Goal: Information Seeking & Learning: Learn about a topic

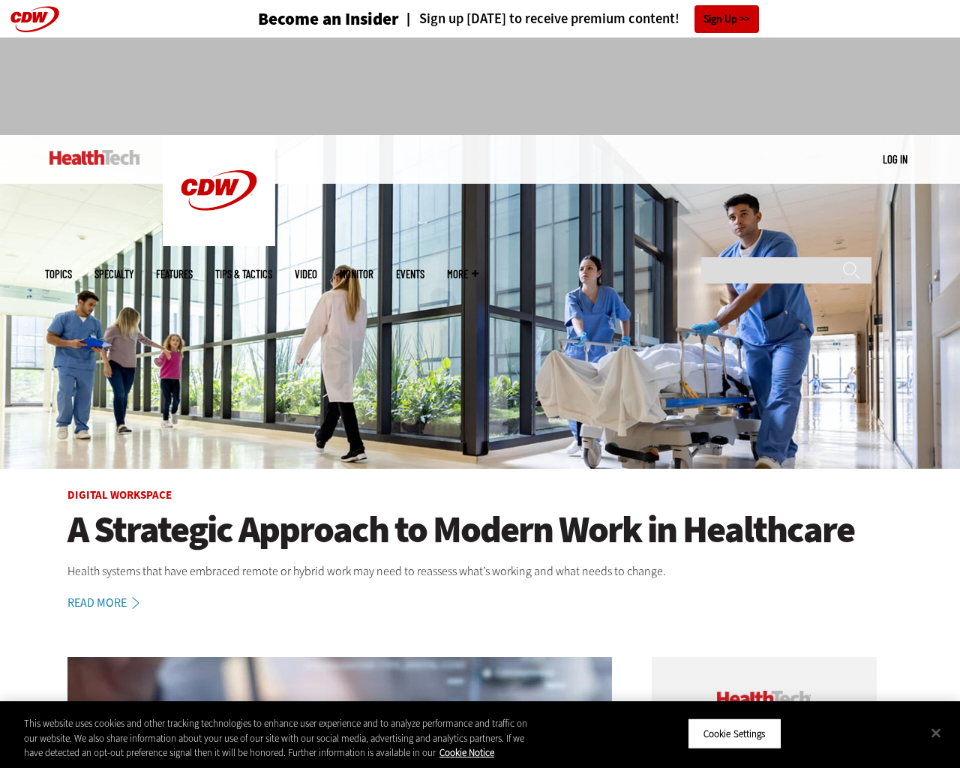
click at [952, 384] on img at bounding box center [480, 302] width 960 height 334
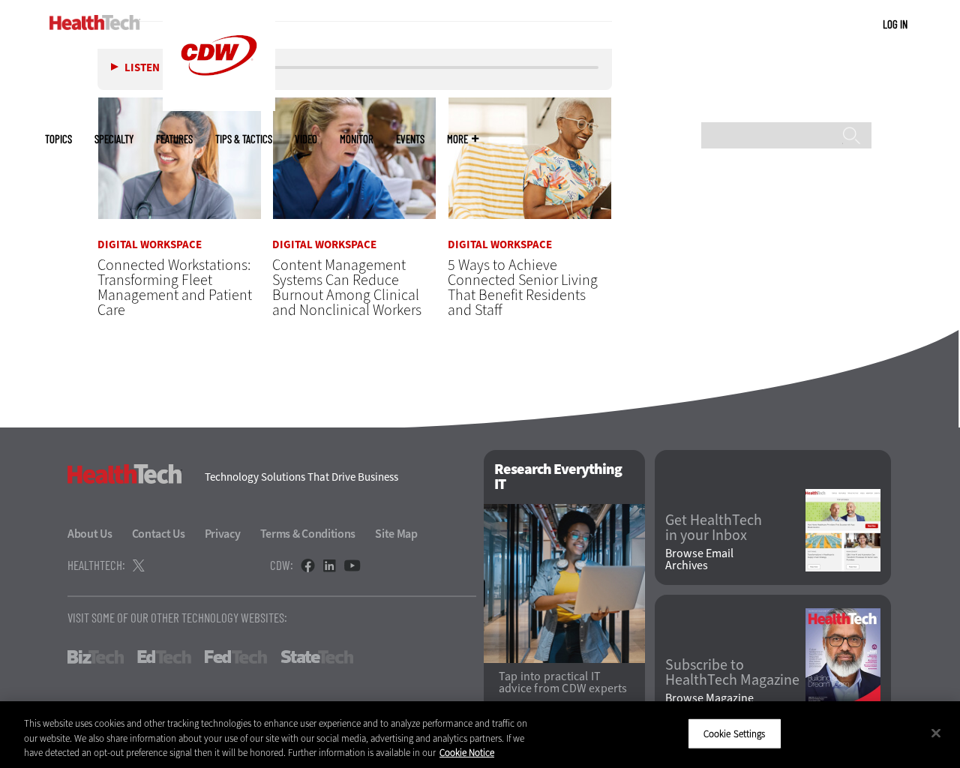
scroll to position [3802, 0]
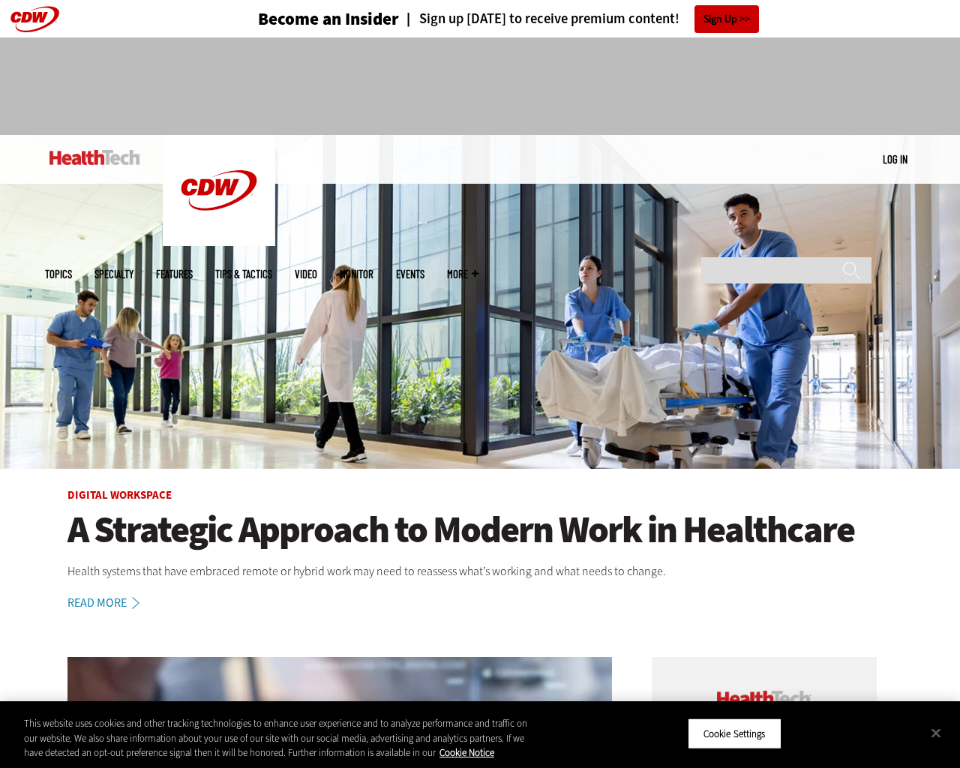
click at [952, 384] on img at bounding box center [480, 302] width 960 height 334
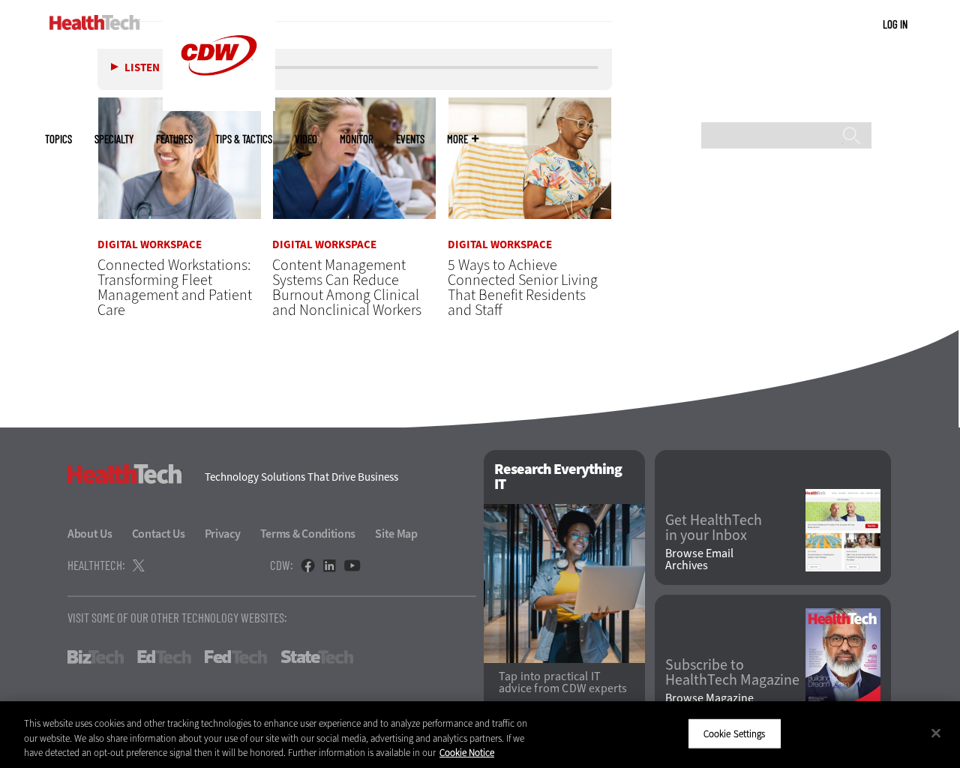
scroll to position [3802, 0]
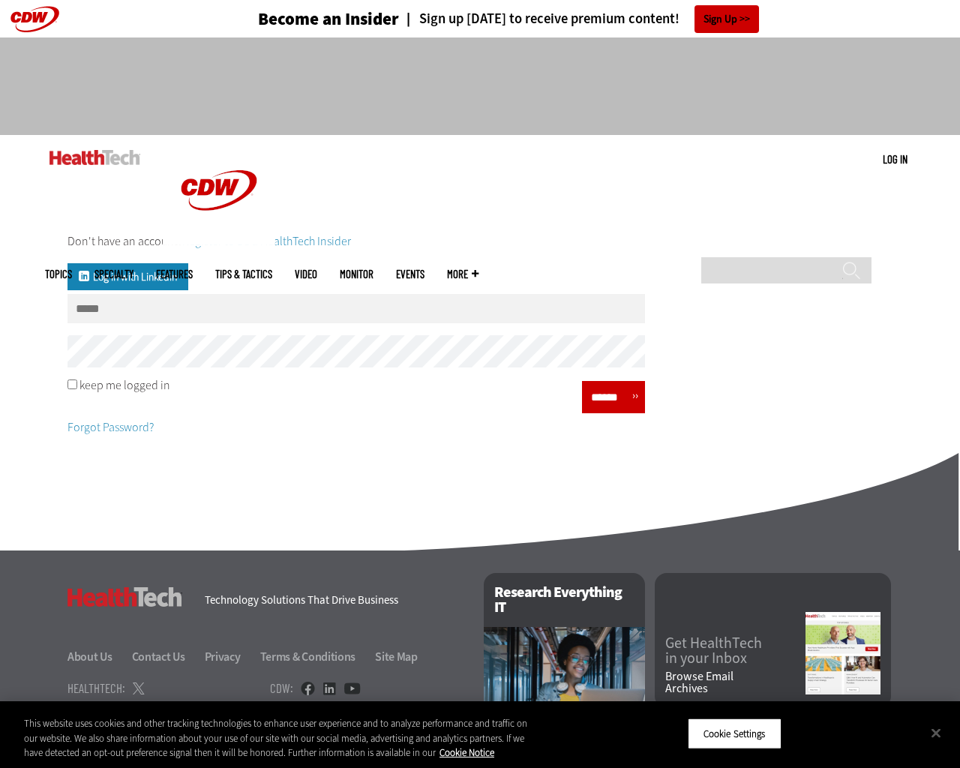
click at [952, 384] on div "Don't have an account? Register to be a HealthTech Insider Log in with Linkedin…" at bounding box center [480, 333] width 960 height 276
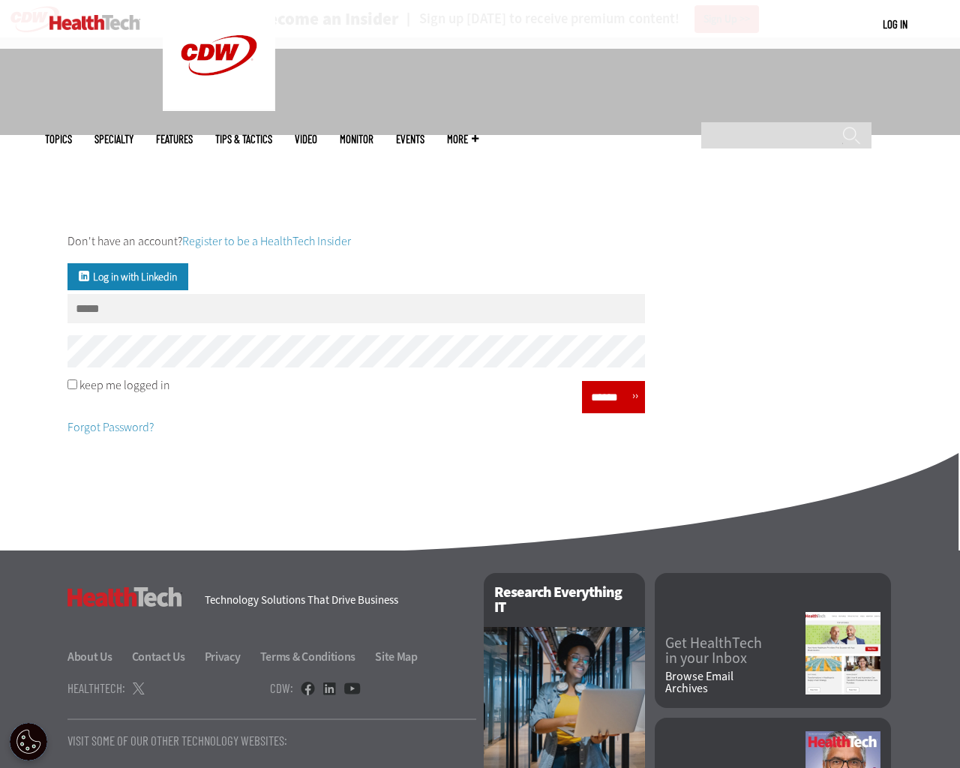
scroll to position [148, 0]
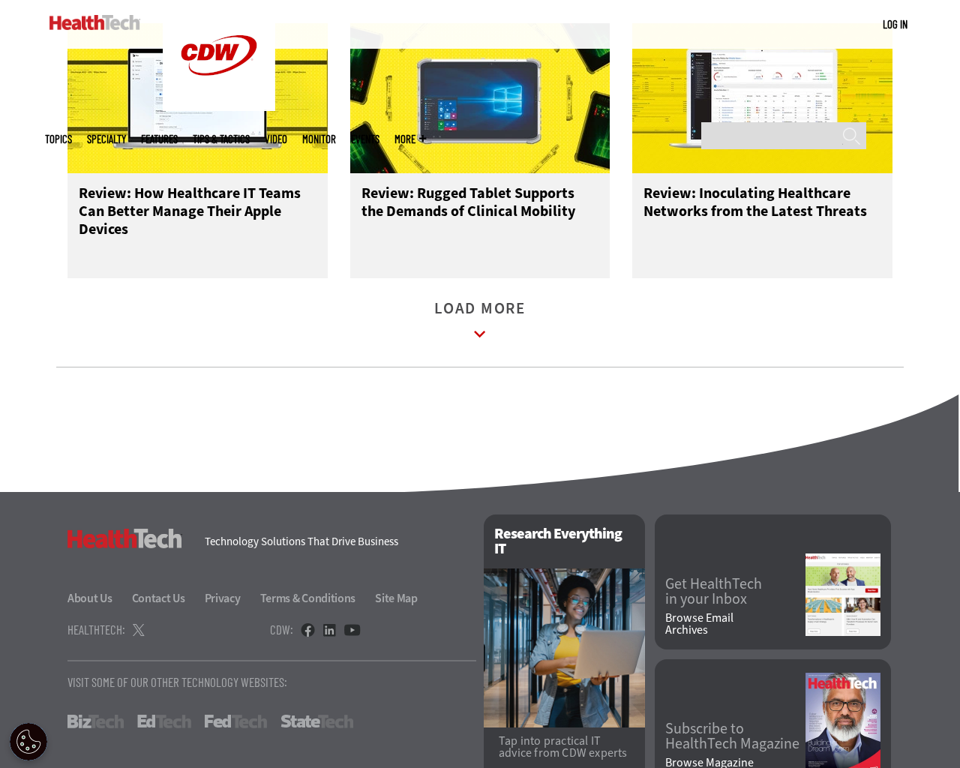
scroll to position [1973, 0]
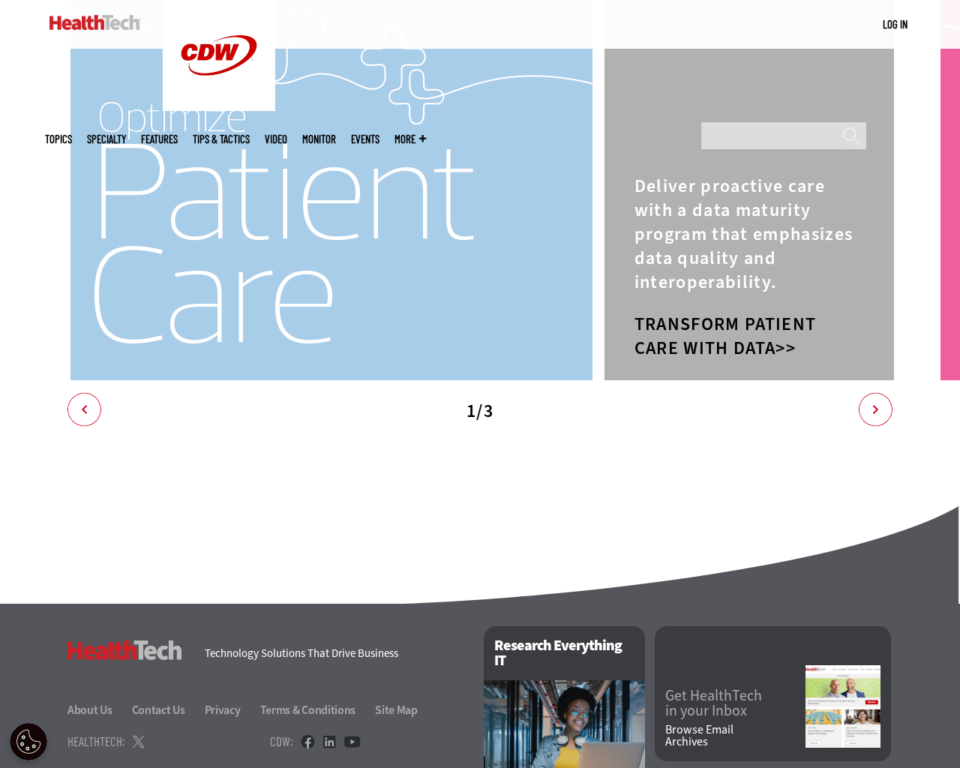
scroll to position [3209, 0]
